Goal: Transaction & Acquisition: Purchase product/service

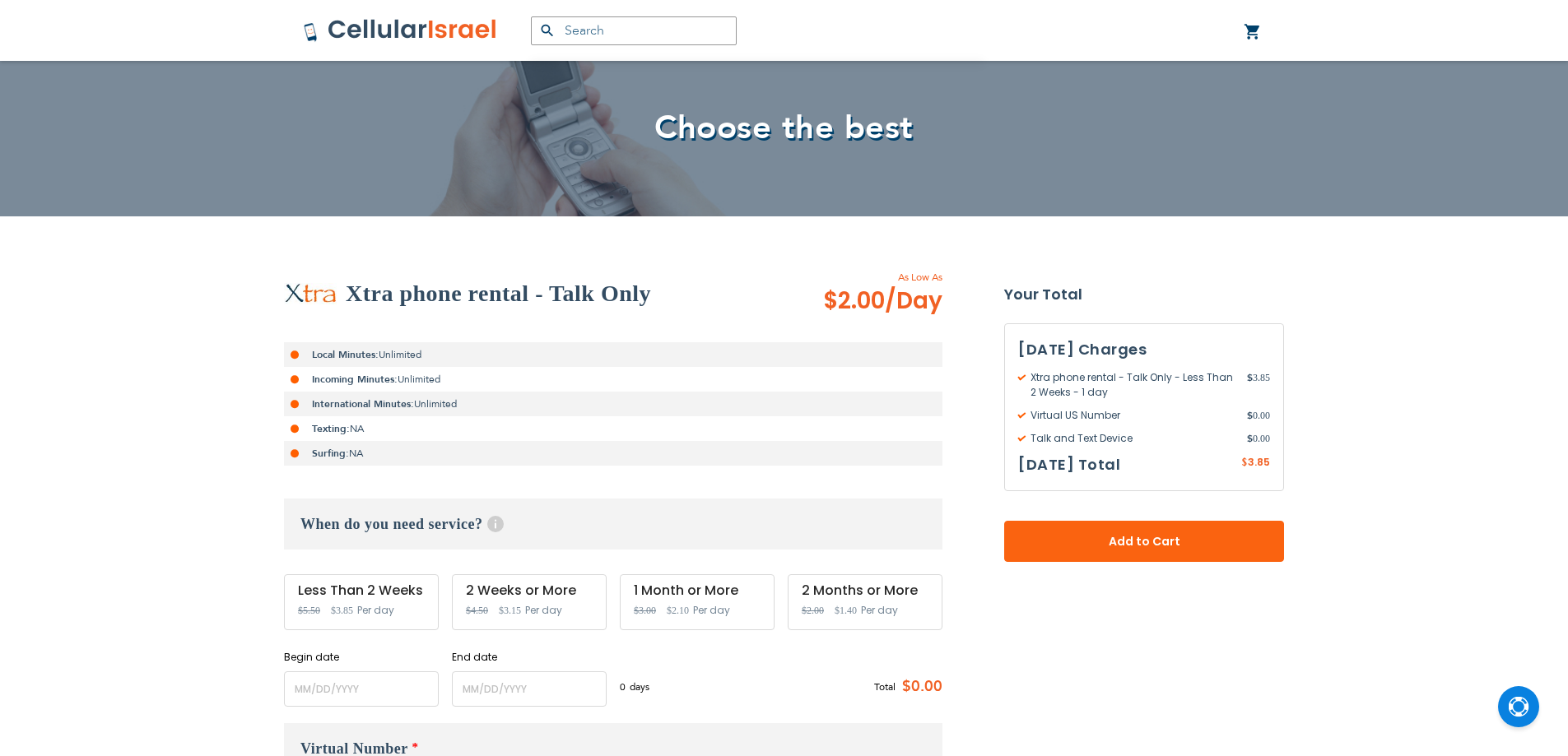
scroll to position [247, 0]
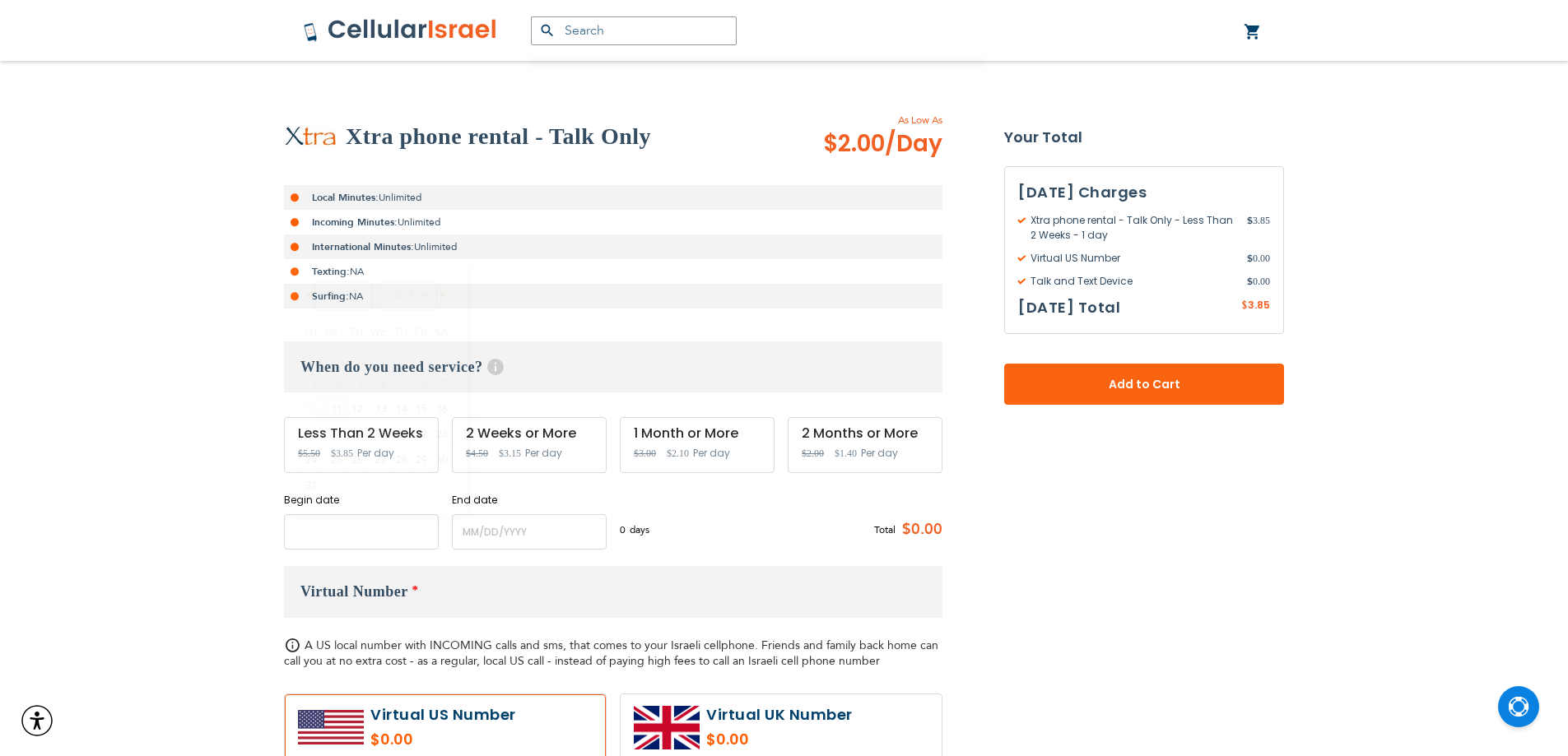
click at [379, 535] on input "name" at bounding box center [361, 532] width 155 height 36
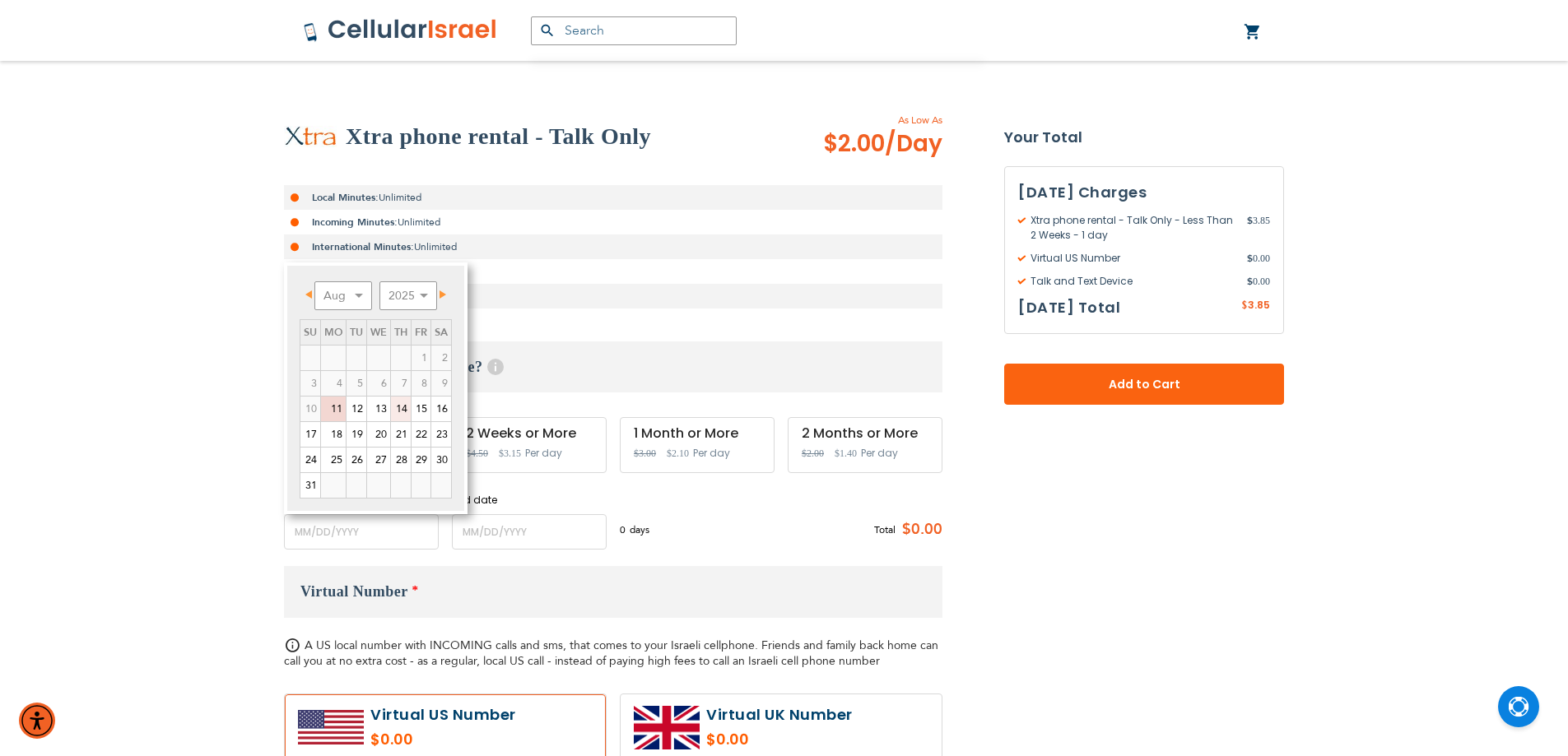
click at [400, 416] on link "14" at bounding box center [401, 409] width 20 height 24
type input "[DATE]"
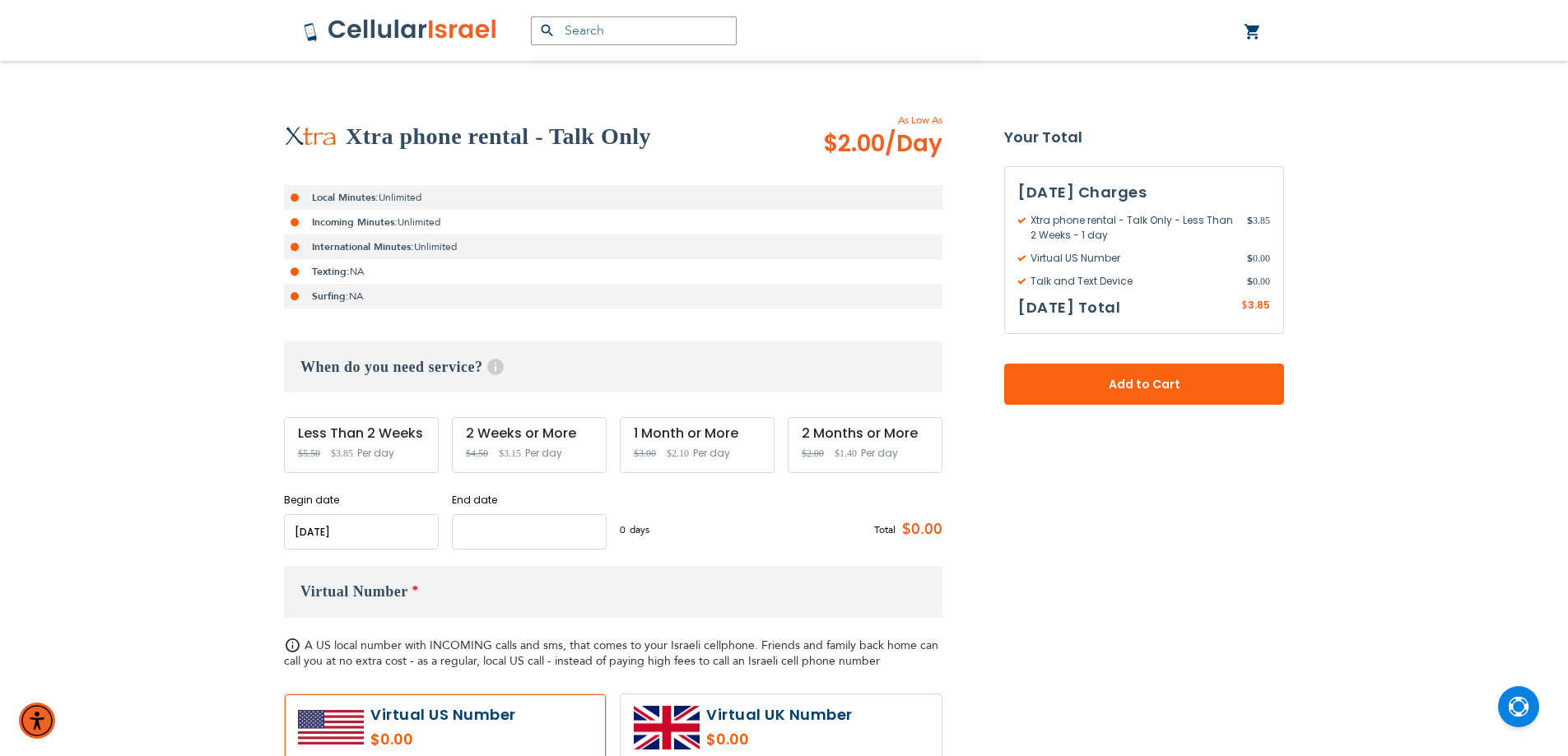
click at [497, 546] on input "name" at bounding box center [529, 532] width 155 height 36
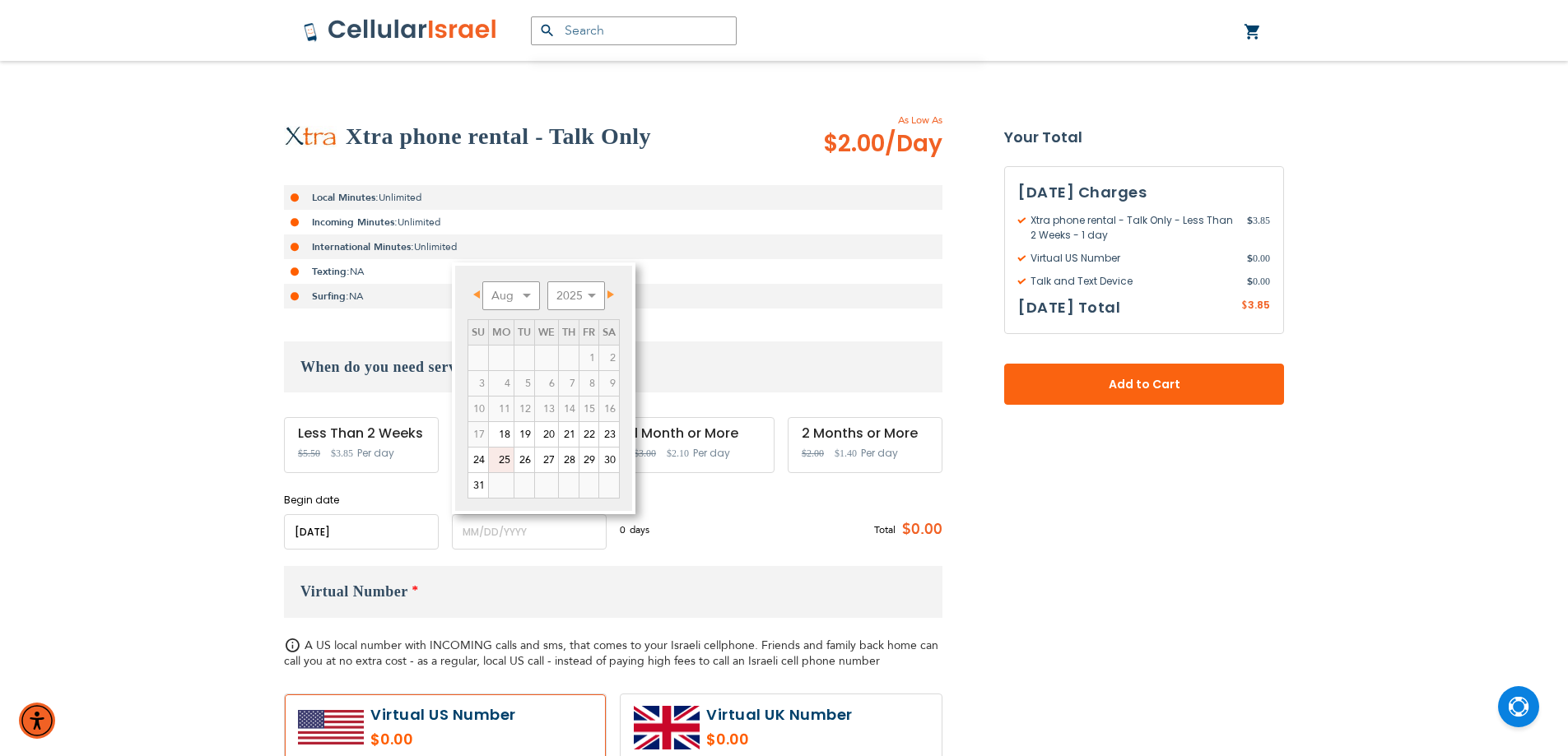
click at [499, 465] on link "25" at bounding box center [501, 460] width 24 height 24
type input "[DATE]"
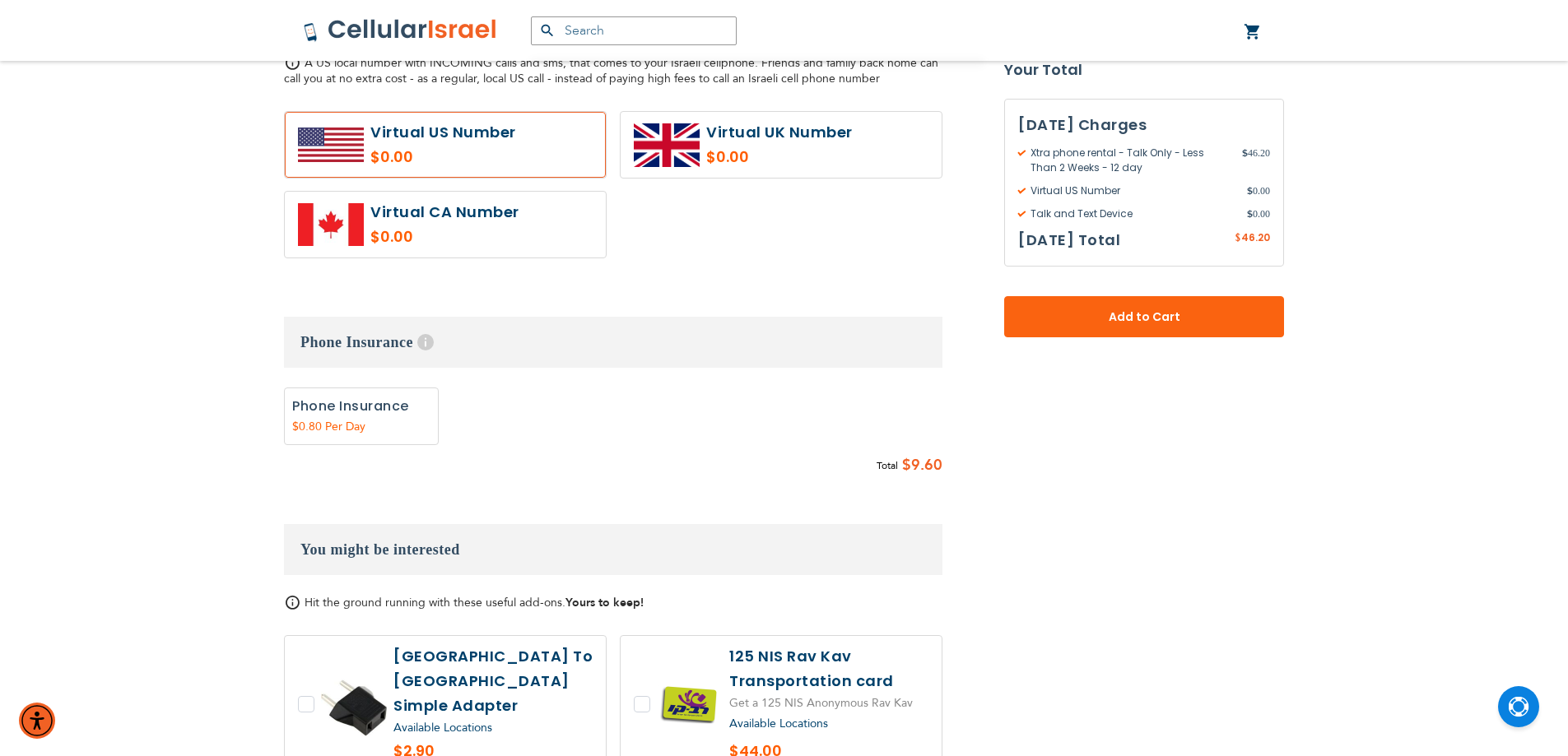
scroll to position [823, 0]
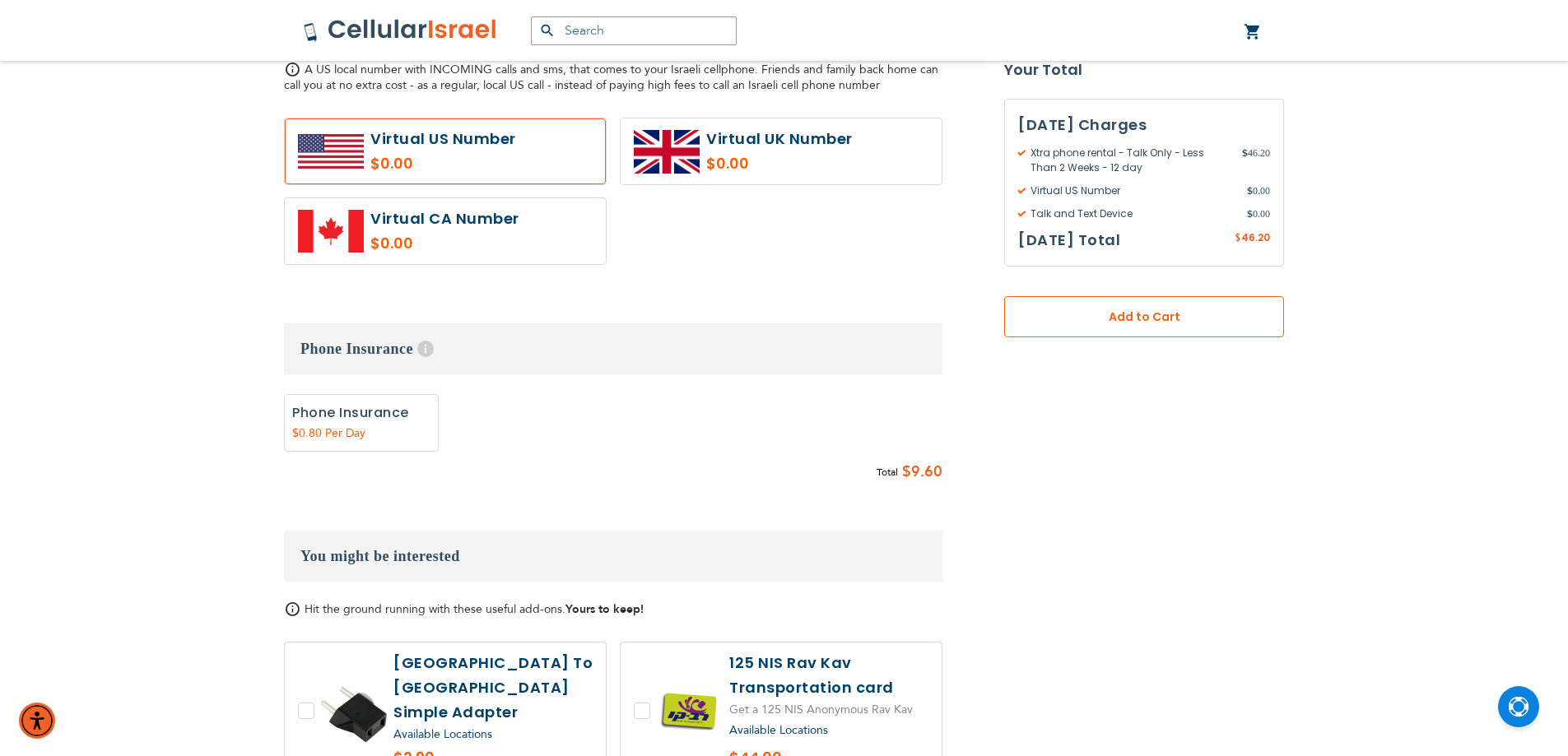
click at [1144, 321] on span "Add to Cart" at bounding box center [1144, 317] width 171 height 17
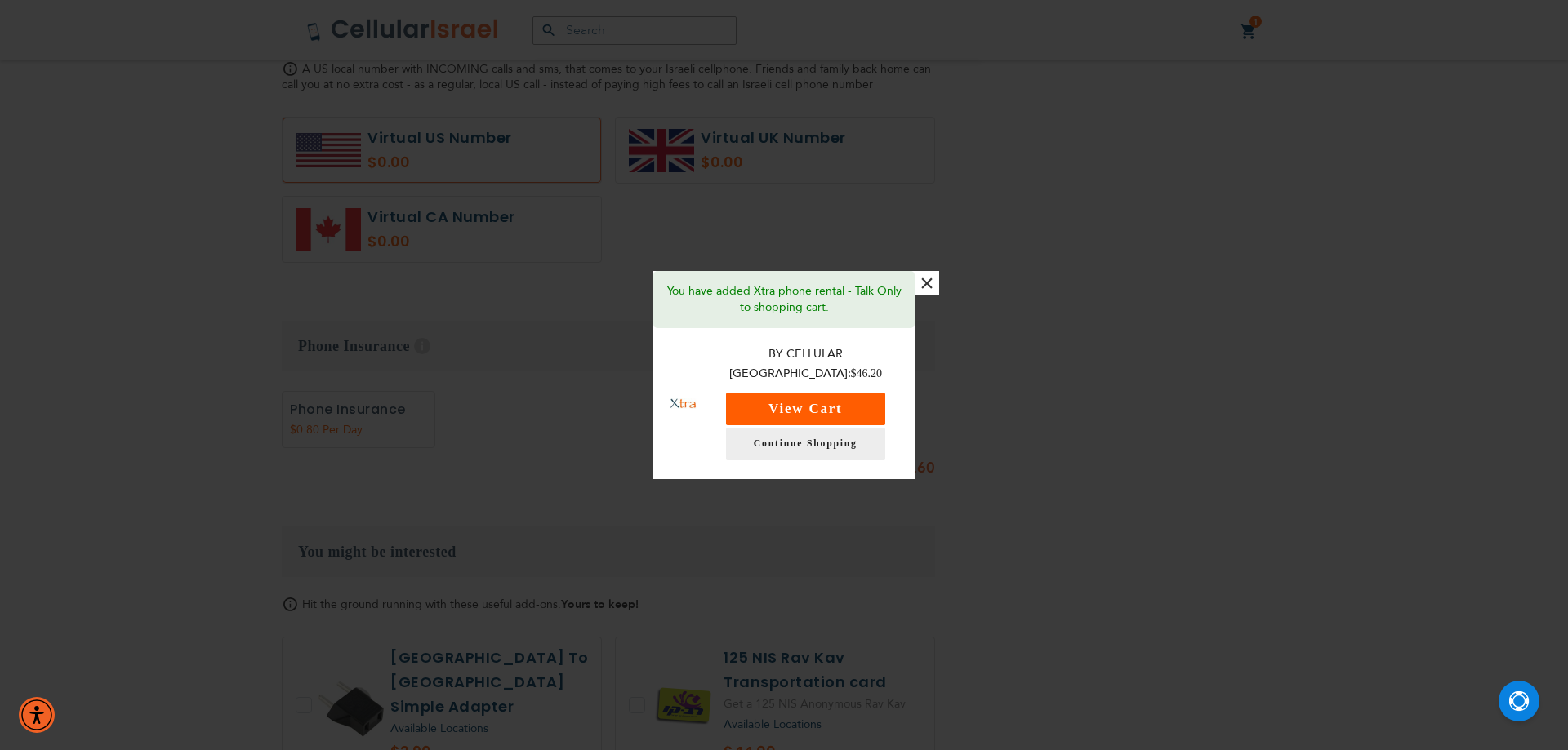
click at [842, 393] on button "View Cart" at bounding box center [805, 409] width 160 height 33
